Goal: Find specific page/section: Find specific page/section

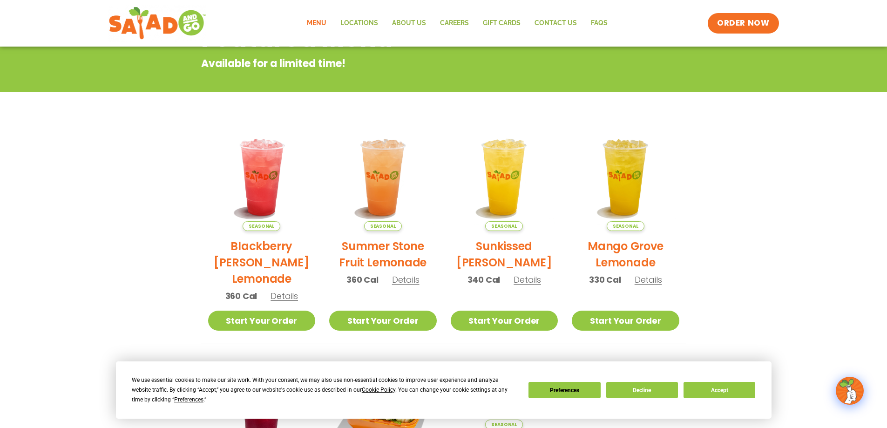
scroll to position [123, 0]
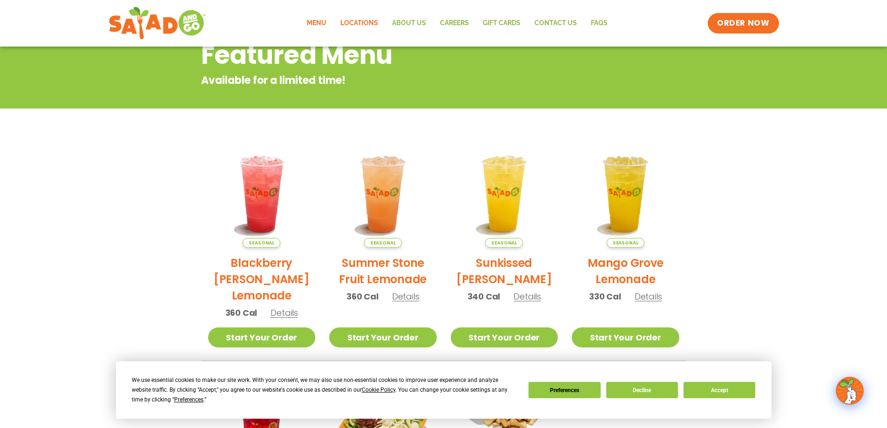
click at [364, 22] on link "Locations" at bounding box center [359, 23] width 52 height 21
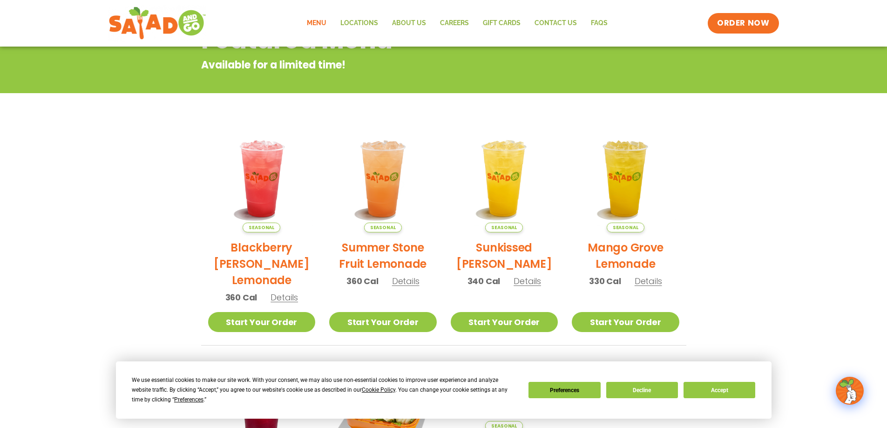
scroll to position [140, 0]
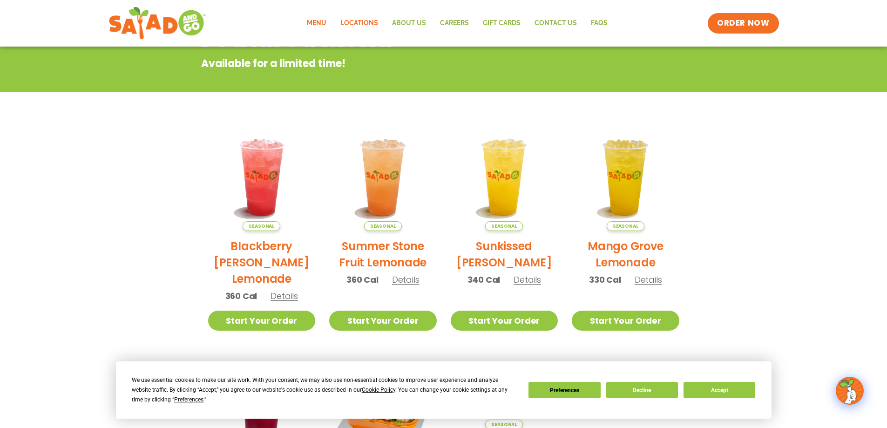
click at [369, 21] on link "Locations" at bounding box center [359, 23] width 52 height 21
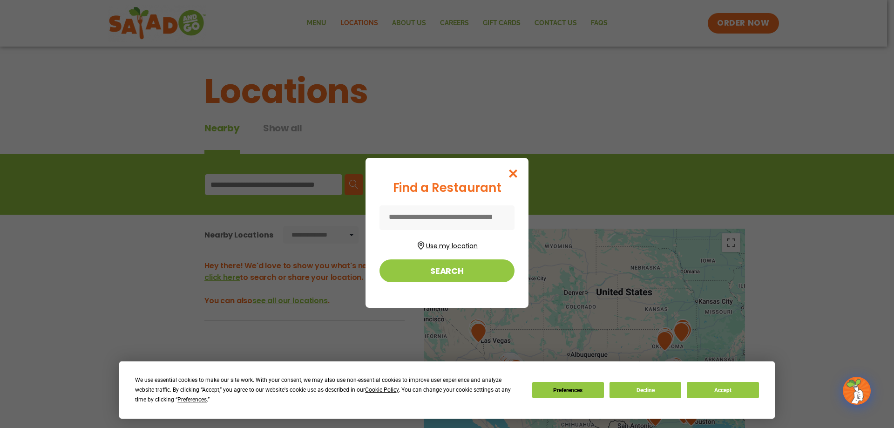
click at [457, 242] on button "Use my location" at bounding box center [447, 244] width 135 height 13
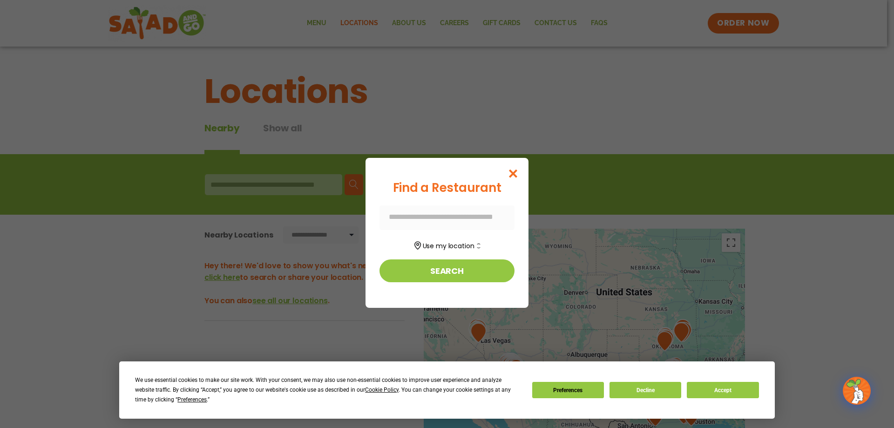
click at [446, 214] on div at bounding box center [447, 217] width 135 height 25
click at [444, 214] on div at bounding box center [447, 217] width 135 height 25
click at [436, 213] on div at bounding box center [447, 217] width 135 height 25
click at [482, 205] on div at bounding box center [447, 217] width 135 height 25
click at [475, 216] on div at bounding box center [447, 217] width 135 height 25
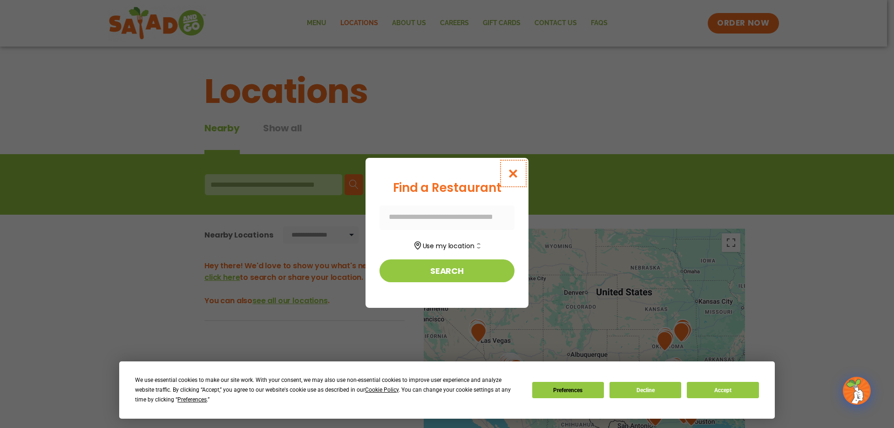
click at [516, 173] on icon "Close modal" at bounding box center [514, 174] width 12 height 10
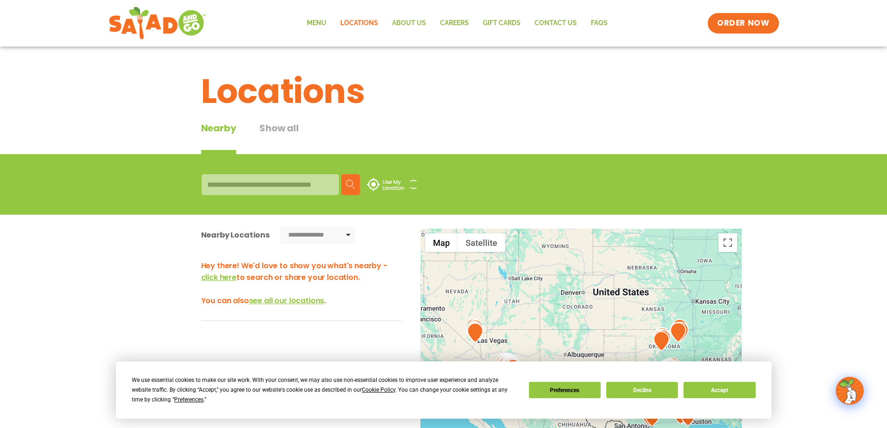
click at [276, 185] on div at bounding box center [270, 184] width 137 height 21
click at [247, 184] on div at bounding box center [270, 184] width 137 height 21
click at [256, 184] on div at bounding box center [270, 184] width 137 height 21
click at [351, 183] on img at bounding box center [350, 184] width 9 height 9
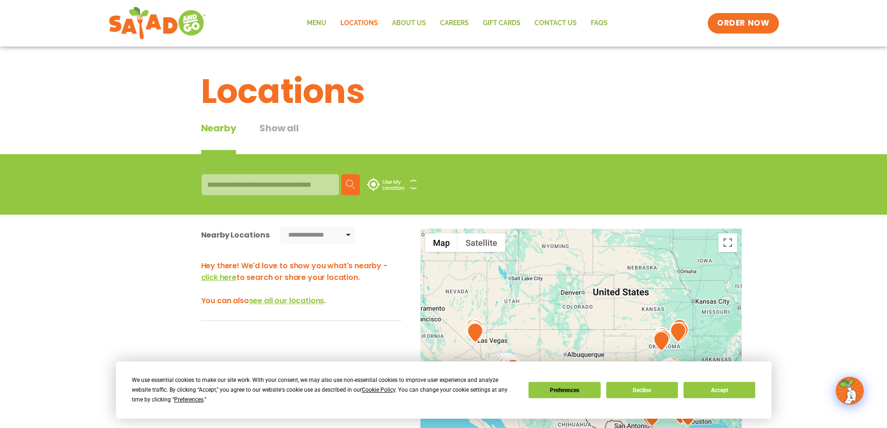
drag, startPoint x: 405, startPoint y: 181, endPoint x: 421, endPoint y: 183, distance: 16.9
click at [406, 182] on button "Use My Location" at bounding box center [392, 184] width 61 height 21
click at [319, 137] on div "Nearby Show all" at bounding box center [261, 137] width 121 height 33
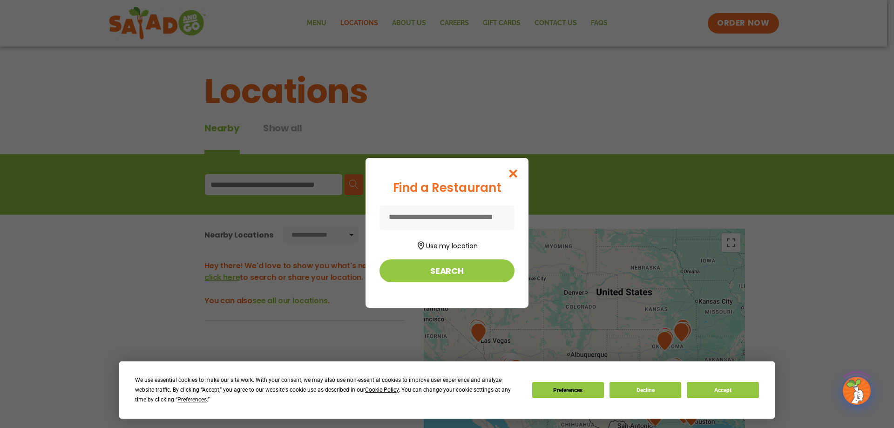
click at [445, 218] on input at bounding box center [447, 217] width 135 height 25
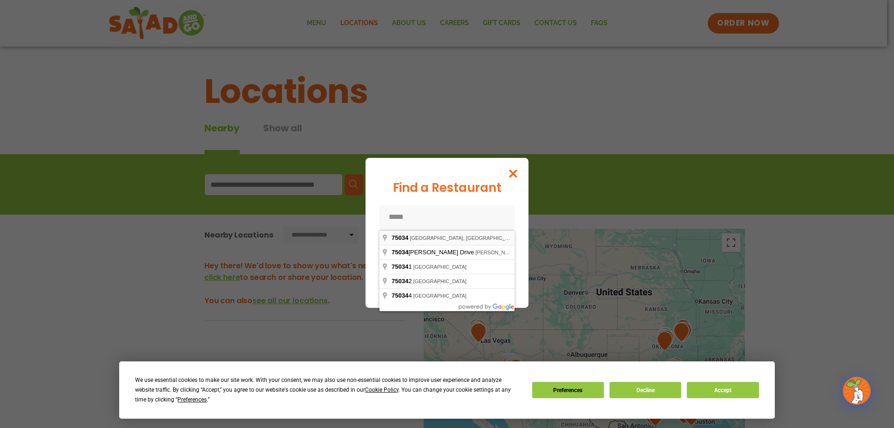
type input "**********"
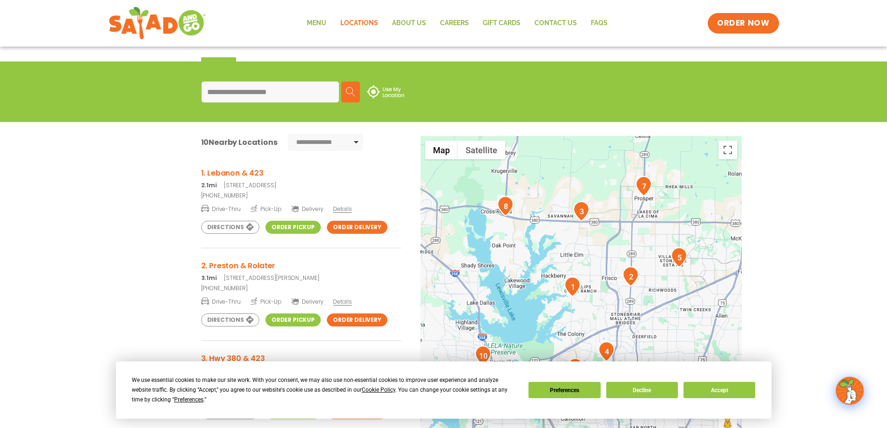
scroll to position [93, 0]
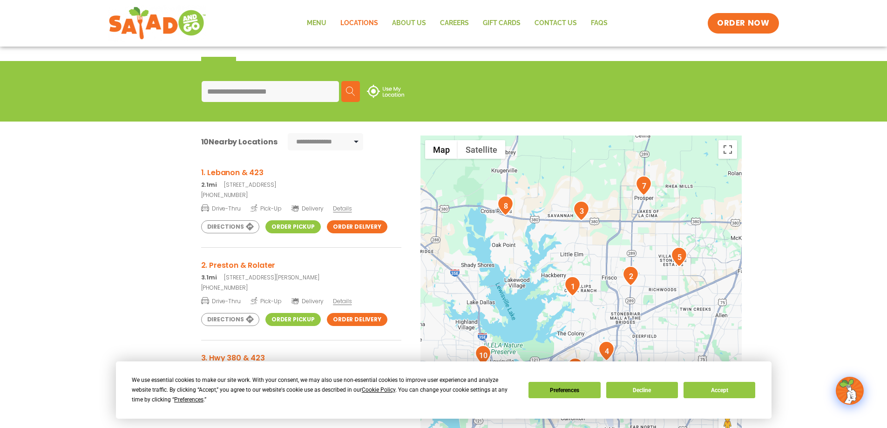
click at [287, 228] on link "Order Pickup" at bounding box center [292, 226] width 55 height 13
